Goal: Transaction & Acquisition: Purchase product/service

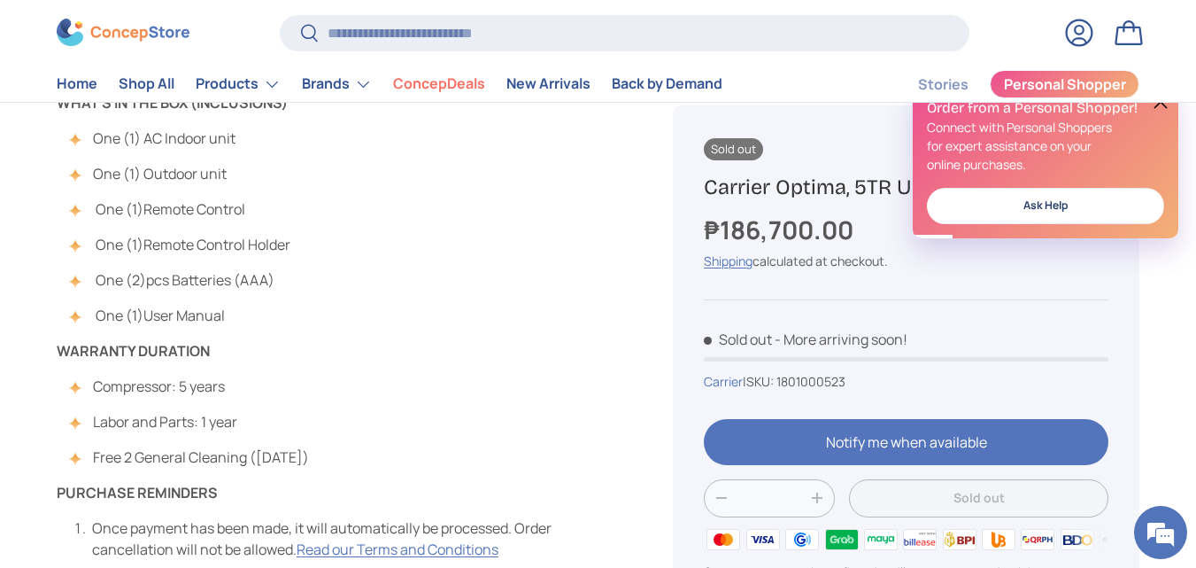
scroll to position [1240, 0]
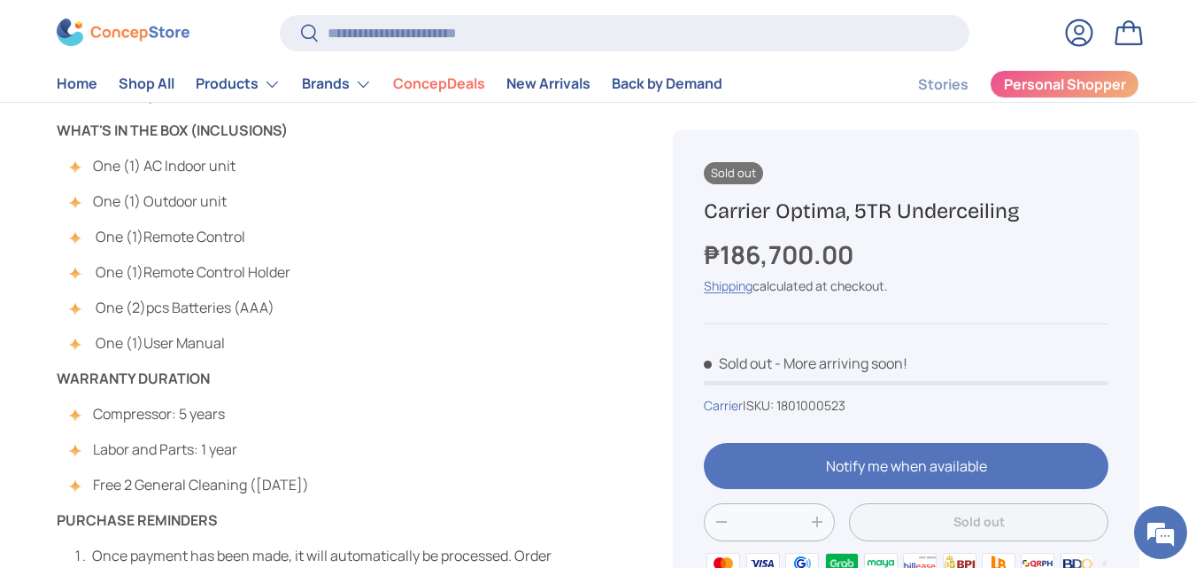
click at [845, 409] on span "1801000523" at bounding box center [810, 405] width 69 height 17
click at [937, 251] on div "₱186,700.00" at bounding box center [906, 254] width 405 height 37
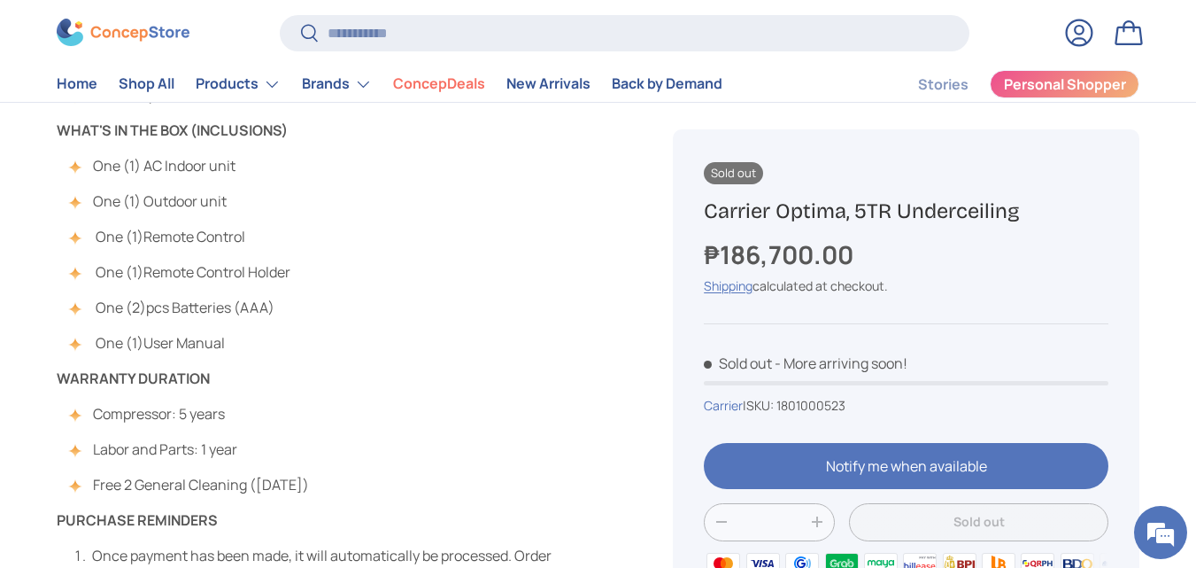
click at [937, 251] on div "₱186,700.00" at bounding box center [906, 254] width 405 height 37
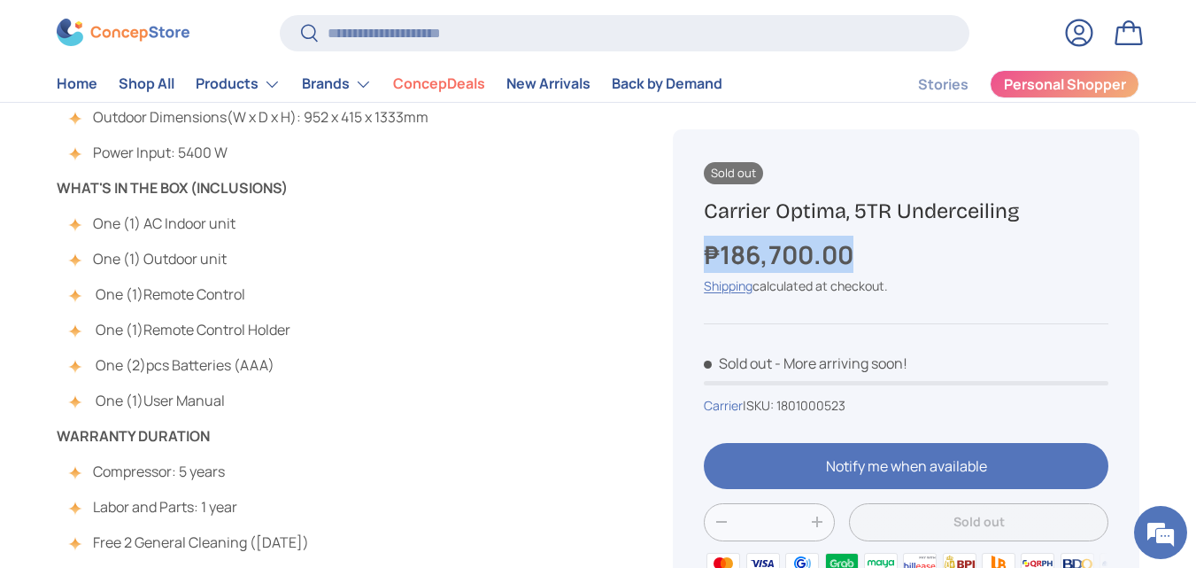
scroll to position [1151, 0]
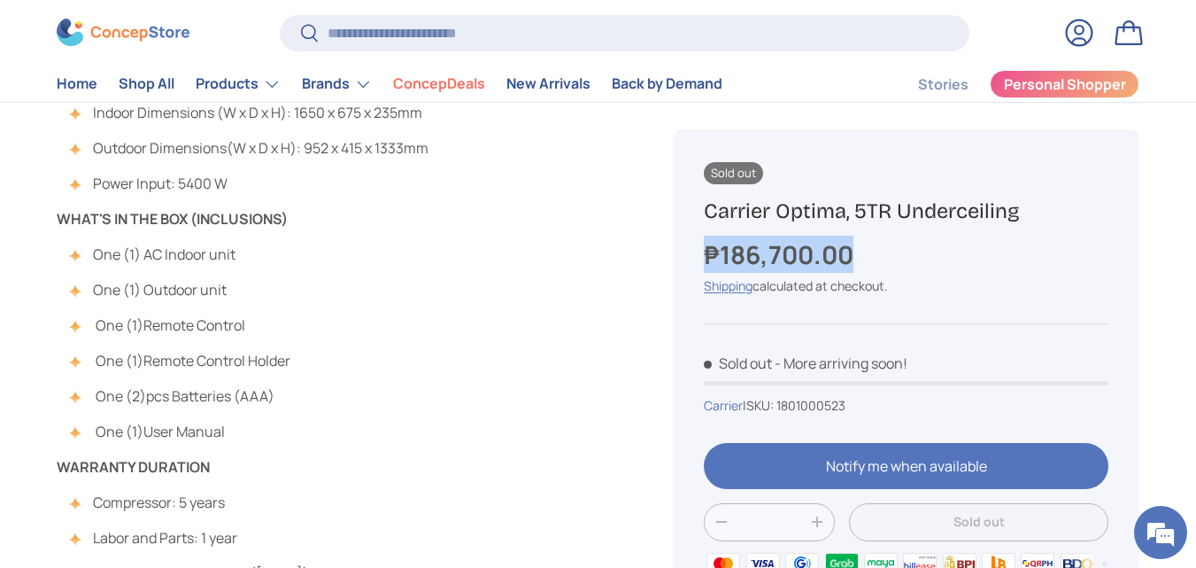
click at [963, 223] on h1 "Carrier Optima, 5TR Underceiling" at bounding box center [906, 210] width 405 height 27
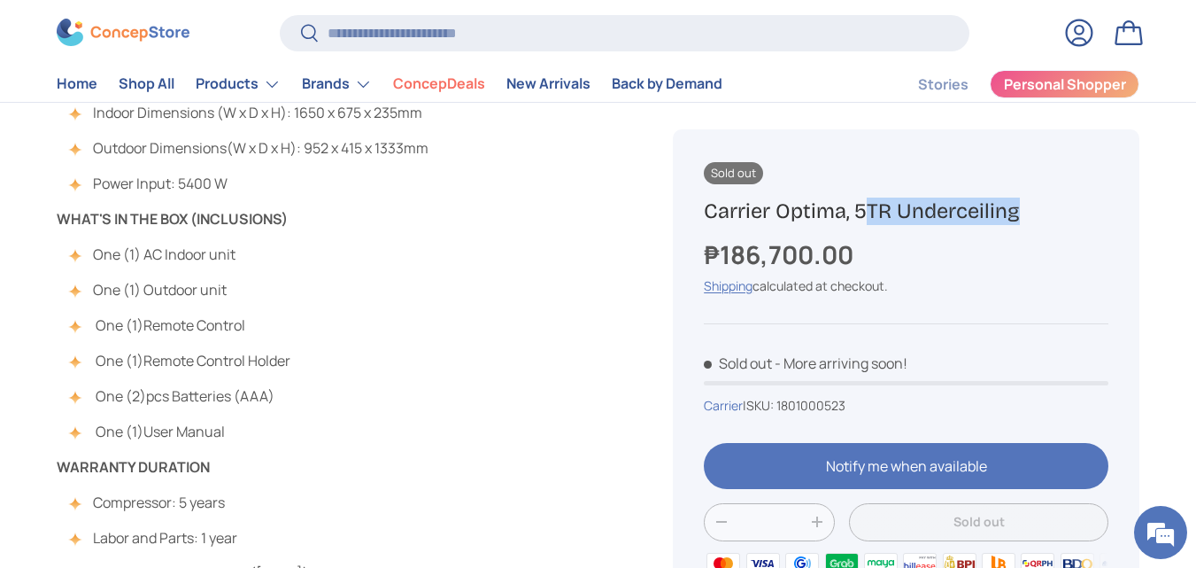
click at [963, 223] on h1 "Carrier Optima, 5TR Underceiling" at bounding box center [906, 210] width 405 height 27
copy div "Carrier Optima, 5TR Underceiling"
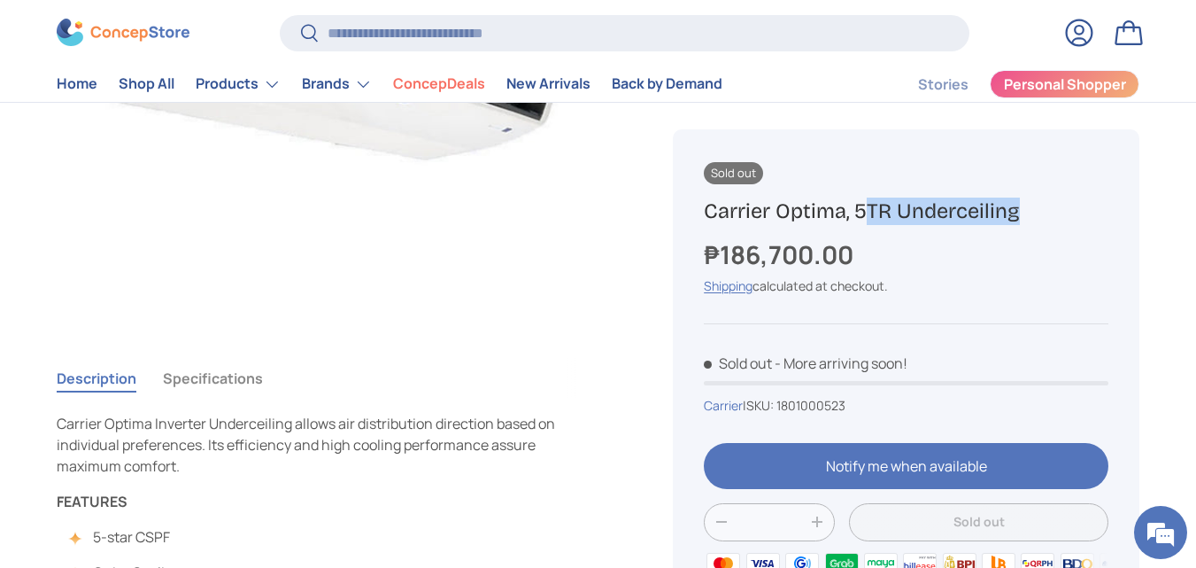
scroll to position [266, 0]
